Goal: Navigation & Orientation: Find specific page/section

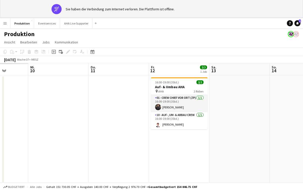
scroll to position [0, 125]
